Goal: Transaction & Acquisition: Purchase product/service

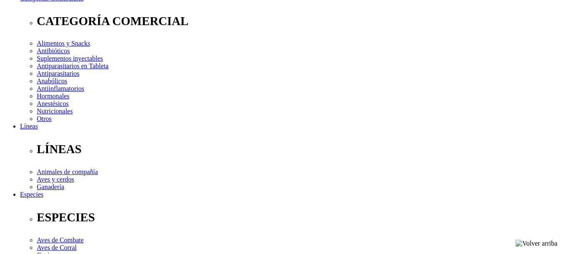
scroll to position [125, 0]
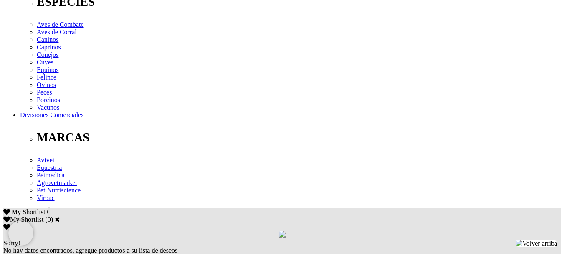
scroll to position [334, 0]
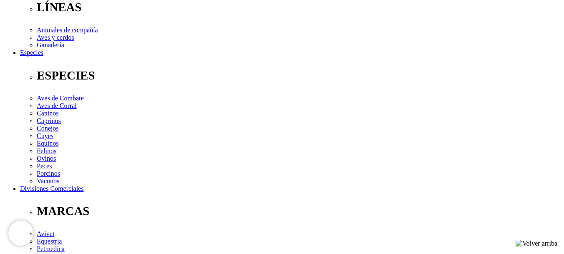
scroll to position [251, 0]
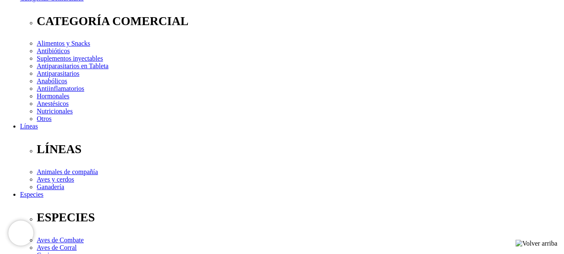
scroll to position [125, 0]
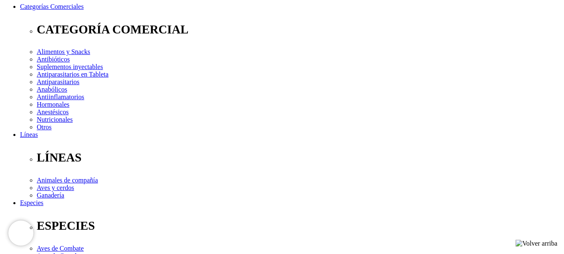
type input "3"
select select "26"
